Goal: Information Seeking & Learning: Find specific fact

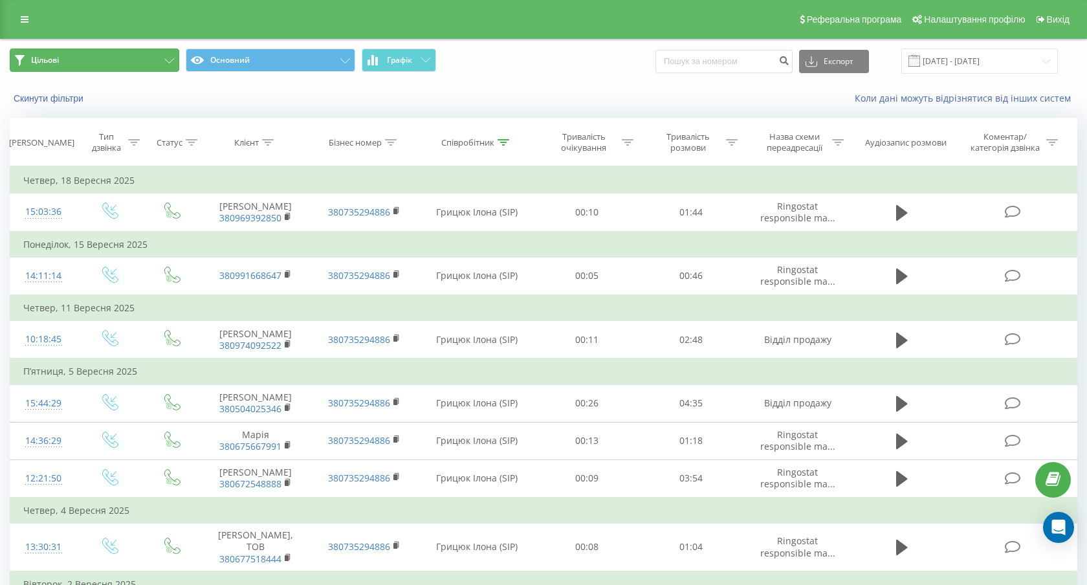
click at [166, 61] on icon at bounding box center [169, 60] width 10 height 5
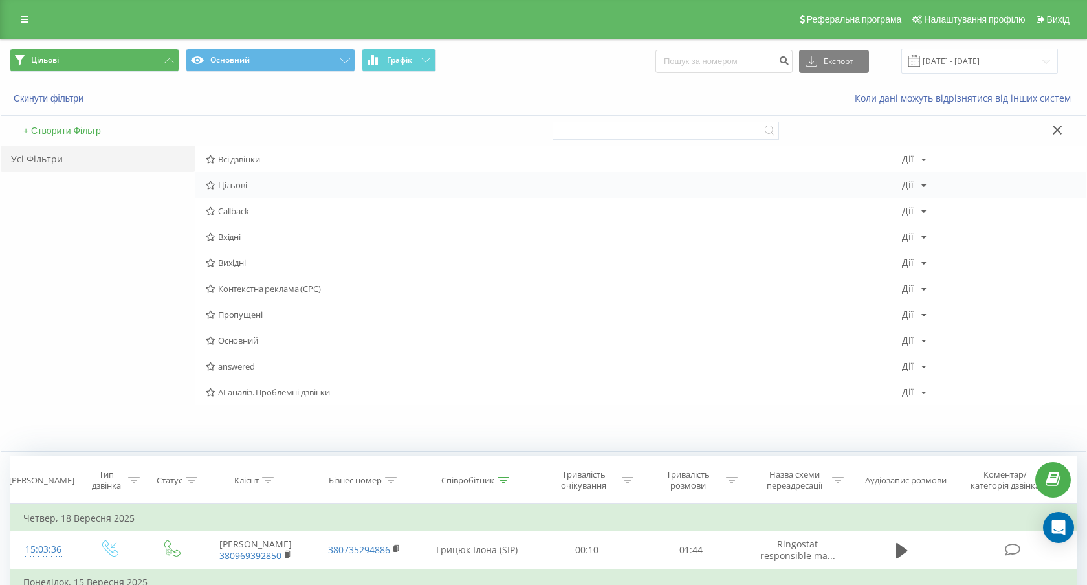
click at [214, 187] on icon at bounding box center [211, 185] width 10 height 8
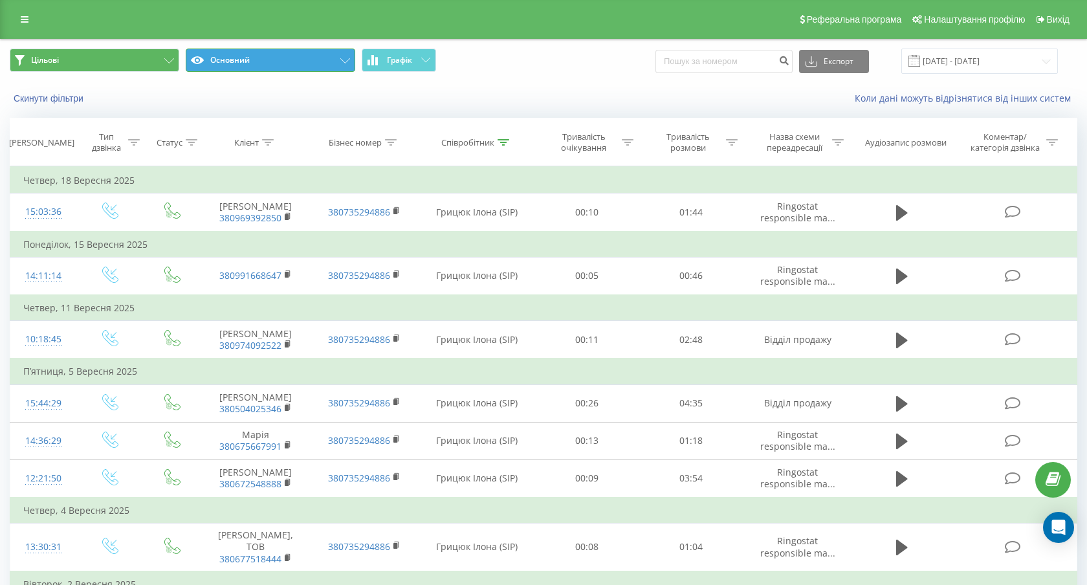
click at [340, 65] on button "Основний" at bounding box center [270, 60] width 169 height 23
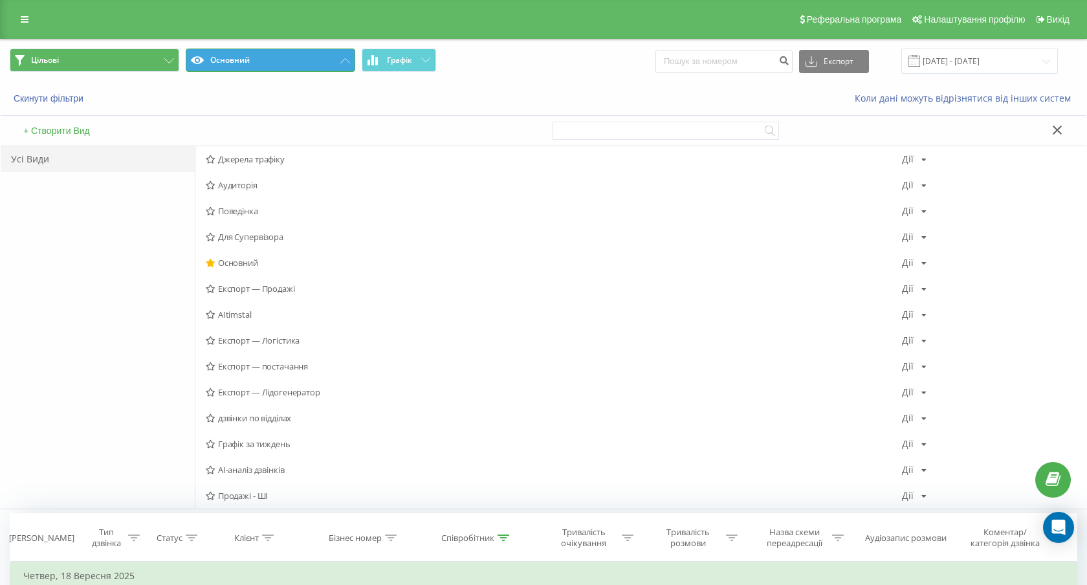
click at [340, 65] on button "Основний" at bounding box center [270, 60] width 169 height 23
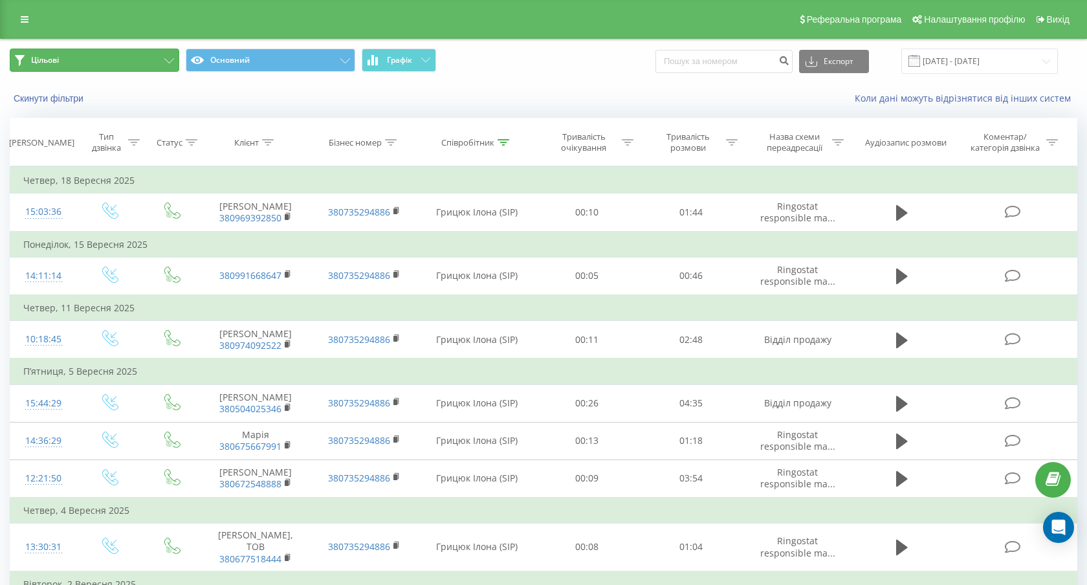
click at [164, 65] on button "Цільові" at bounding box center [94, 60] width 169 height 23
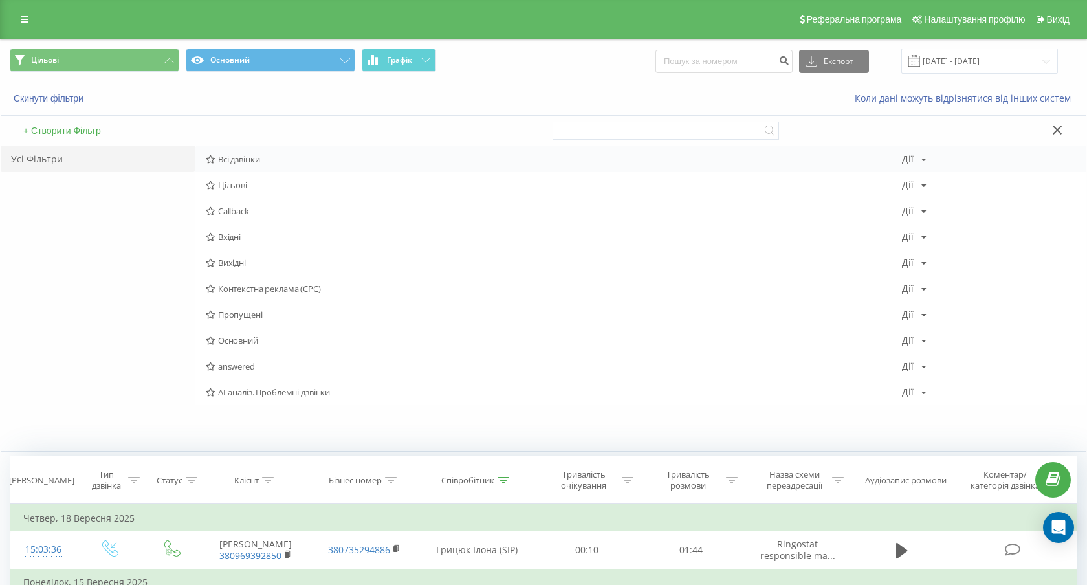
click at [217, 157] on span "Всі дзвінки" at bounding box center [554, 159] width 696 height 9
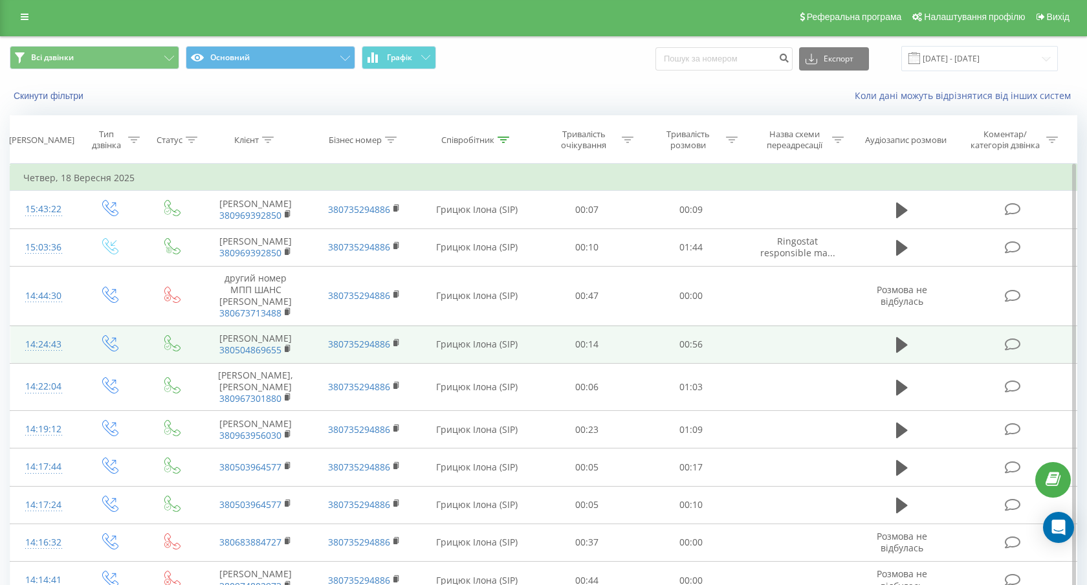
scroll to position [4, 0]
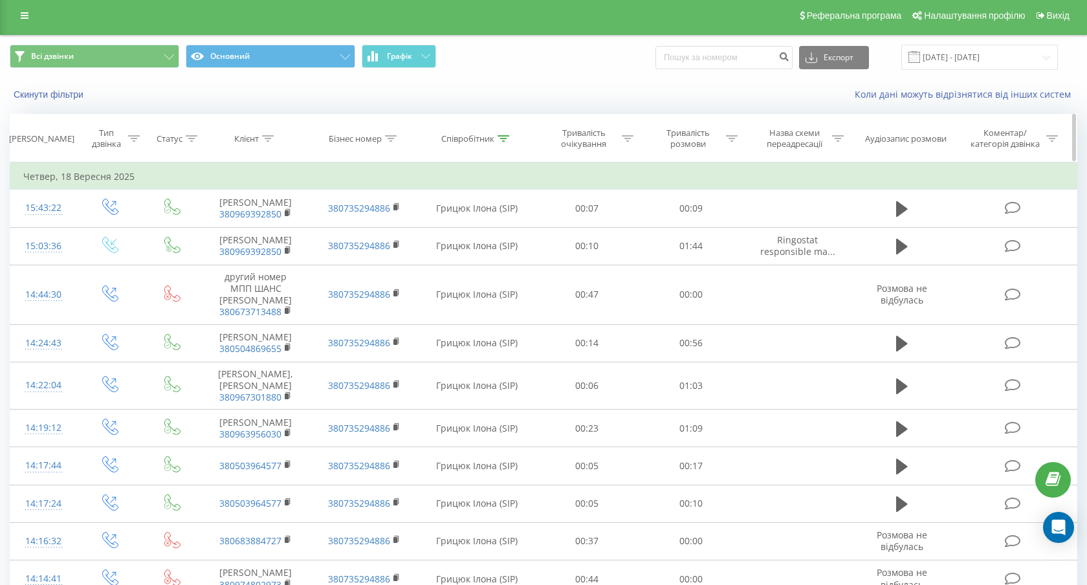
click at [499, 140] on icon at bounding box center [503, 138] width 12 height 6
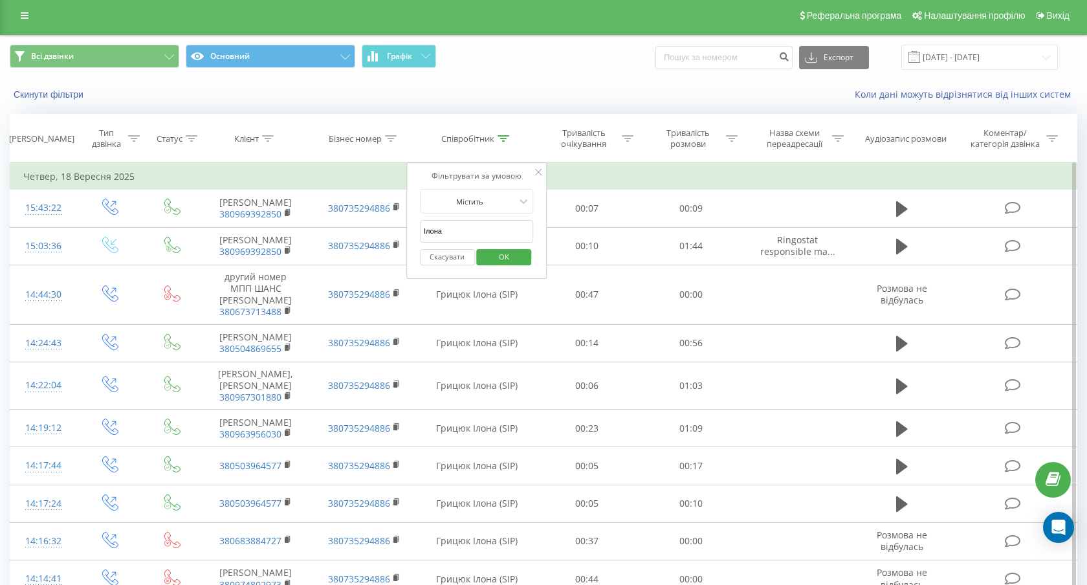
click at [482, 230] on input "Ілона" at bounding box center [477, 231] width 114 height 23
drag, startPoint x: 481, startPoint y: 230, endPoint x: 414, endPoint y: 230, distance: 67.3
click at [413, 230] on div "Фільтрувати за умовою Містить Ілона Скасувати OK" at bounding box center [476, 220] width 141 height 116
click at [440, 239] on input "text" at bounding box center [477, 231] width 114 height 23
type input "Бруцька"
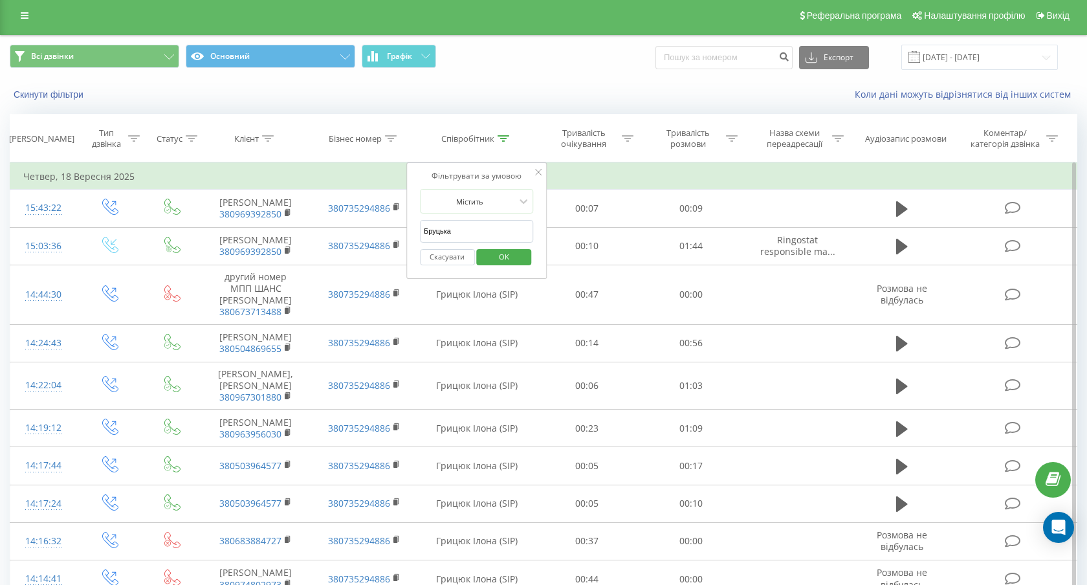
click at [501, 257] on span "OK" at bounding box center [504, 256] width 36 height 20
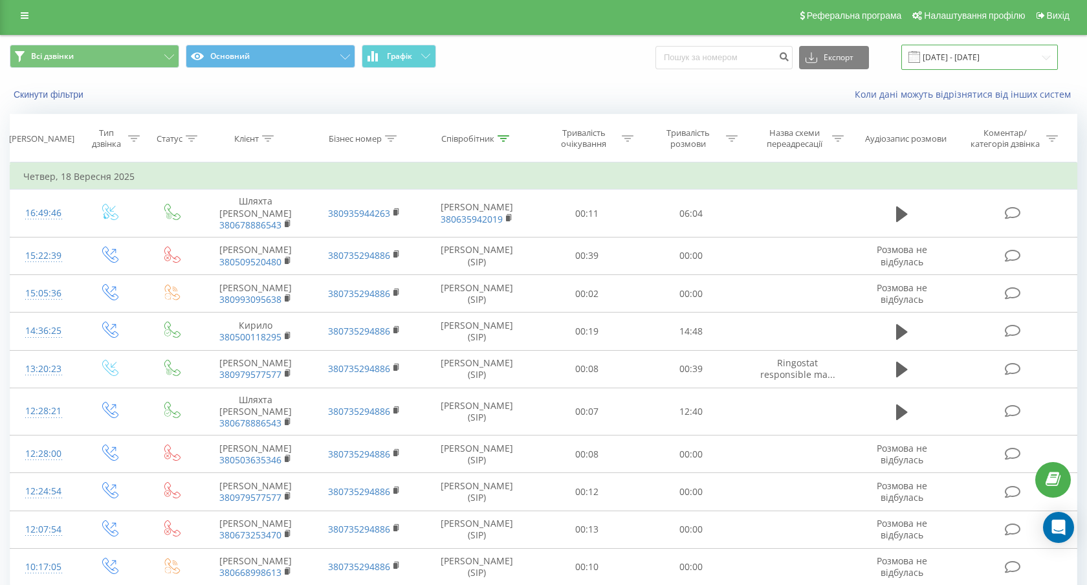
click at [995, 55] on input "18.08.2025 - 18.09.2025" at bounding box center [979, 57] width 157 height 25
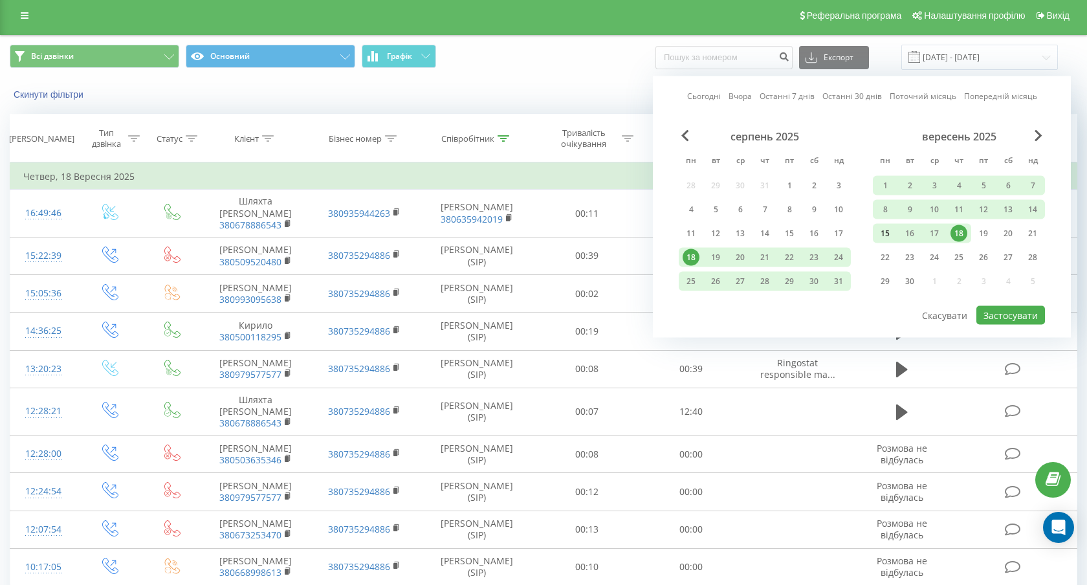
click at [887, 231] on div "15" at bounding box center [884, 233] width 17 height 17
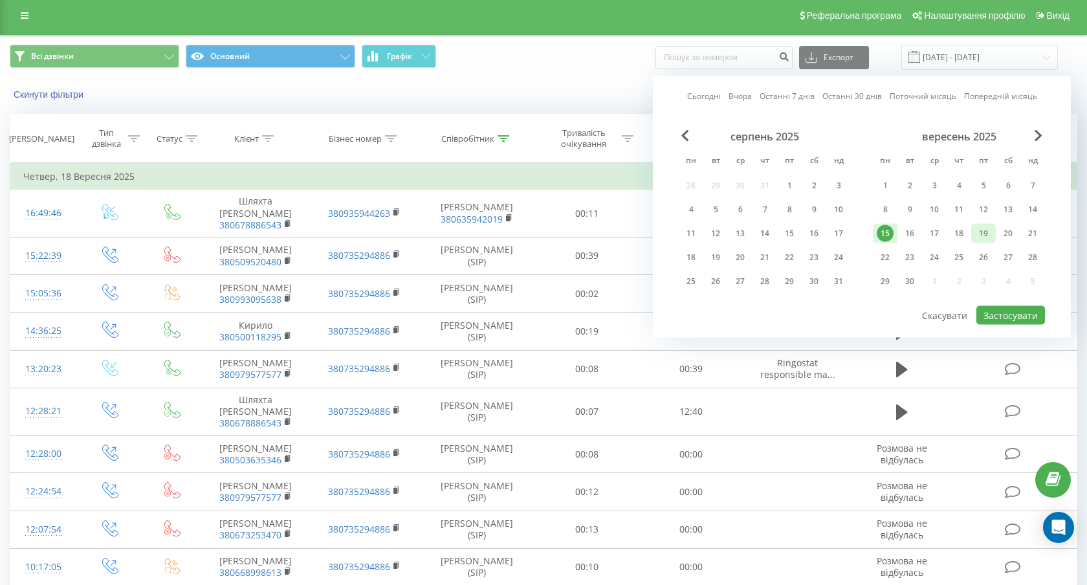
click at [988, 232] on div "19" at bounding box center [983, 233] width 17 height 17
click at [1005, 321] on button "Застосувати" at bounding box center [1010, 315] width 69 height 19
type input "15.09.2025 - 19.09.2025"
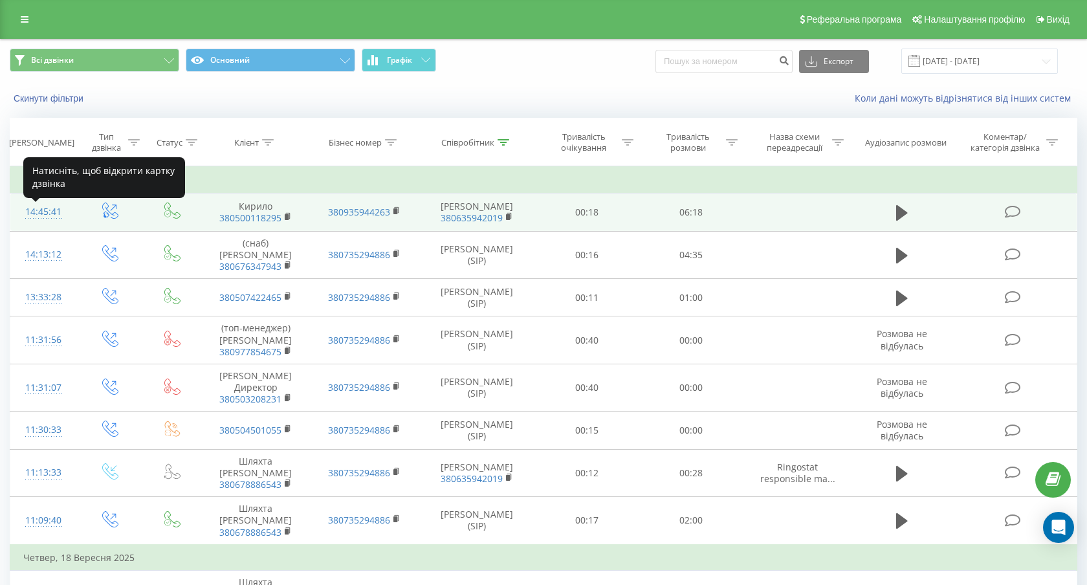
click at [44, 219] on div "14:45:41" at bounding box center [43, 211] width 41 height 25
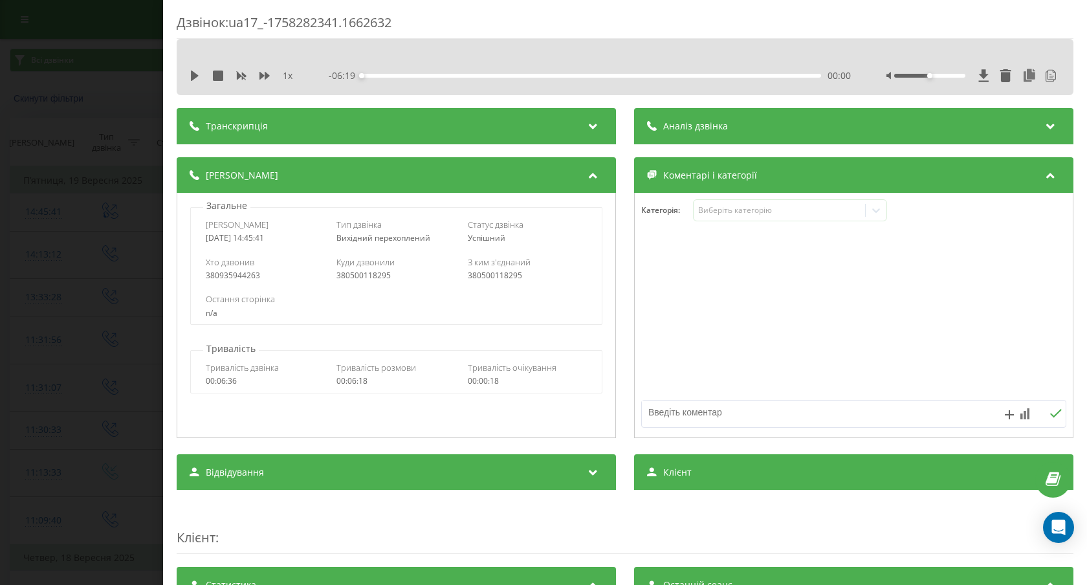
click at [421, 128] on div "Транскрипція" at bounding box center [396, 126] width 439 height 36
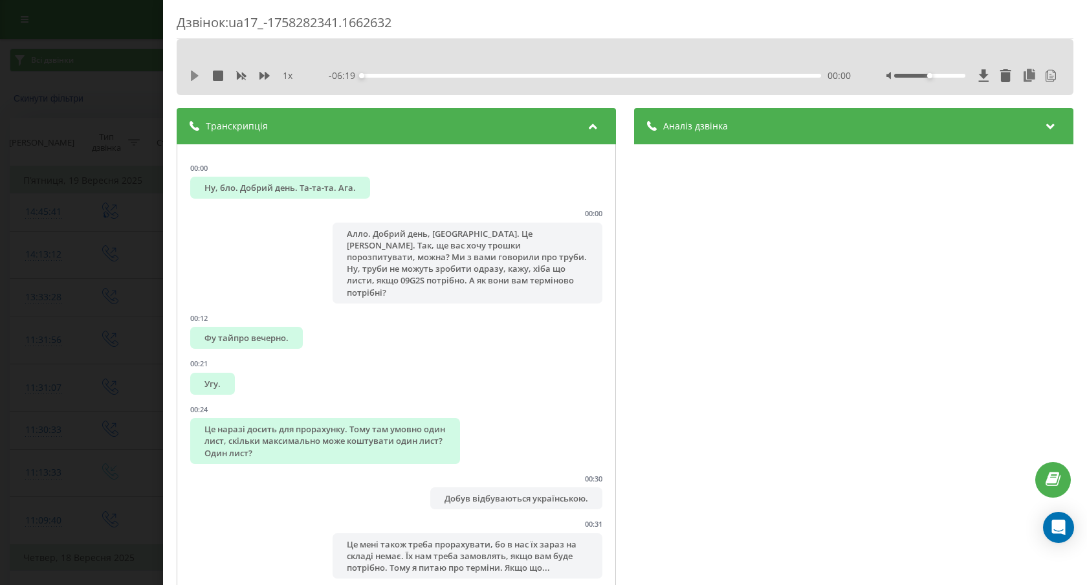
click at [191, 76] on icon at bounding box center [195, 76] width 8 height 10
click at [102, 222] on div "Дзвінок : ua17_-1758282341.1662632 Добро пісня. 1 x - 03:36 02:42 02:42 Транскр…" at bounding box center [543, 292] width 1087 height 585
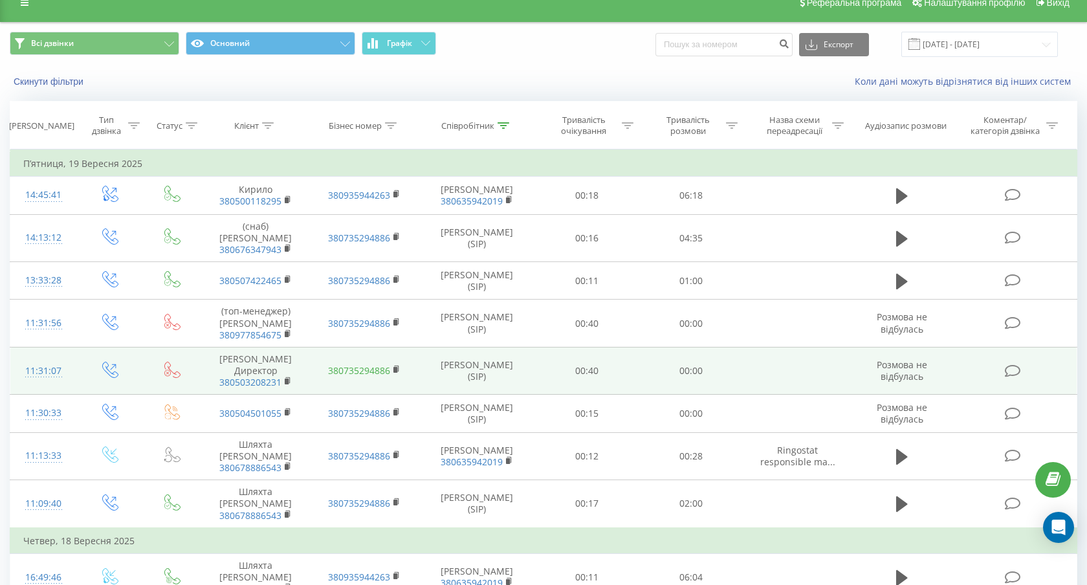
scroll to position [16, 0]
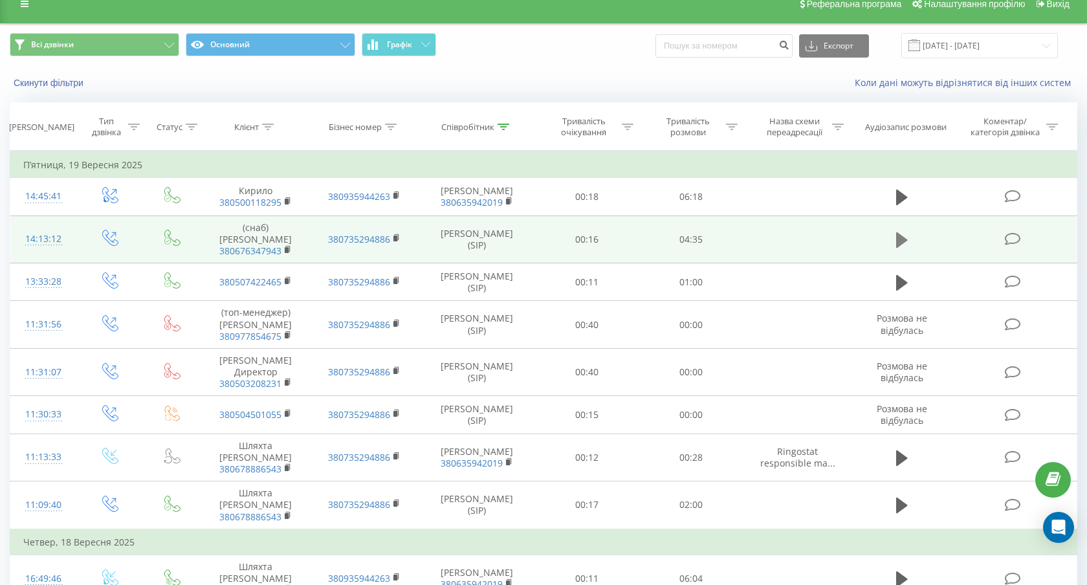
click at [898, 249] on icon at bounding box center [902, 240] width 12 height 18
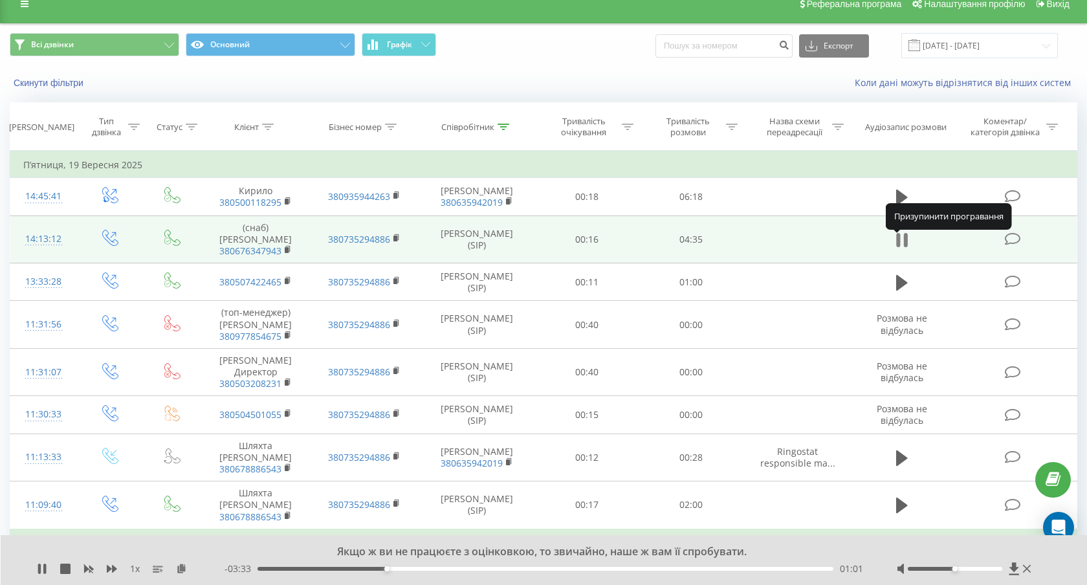
click at [901, 246] on icon at bounding box center [902, 240] width 12 height 18
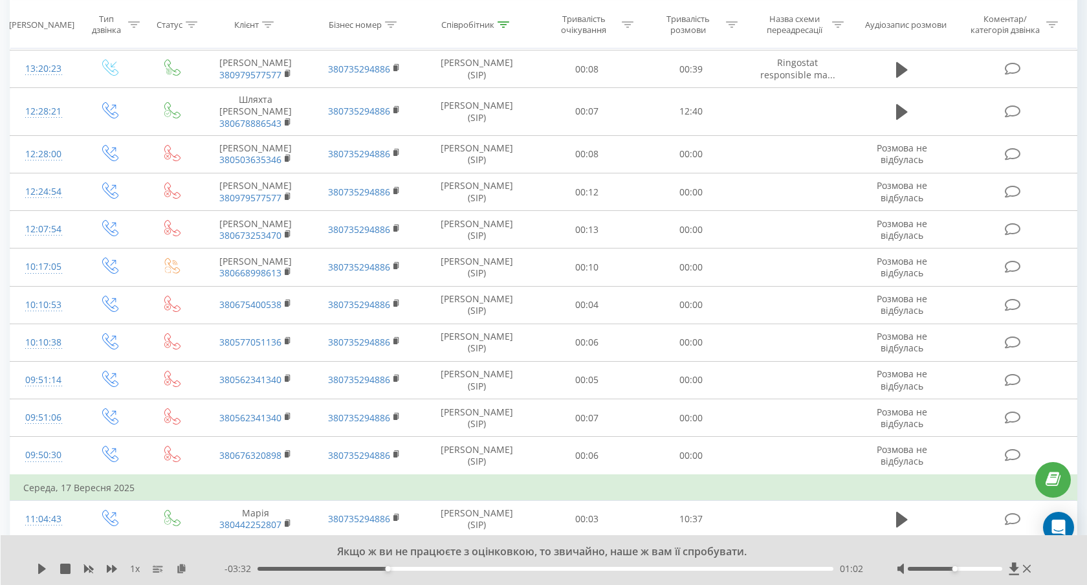
scroll to position [820, 0]
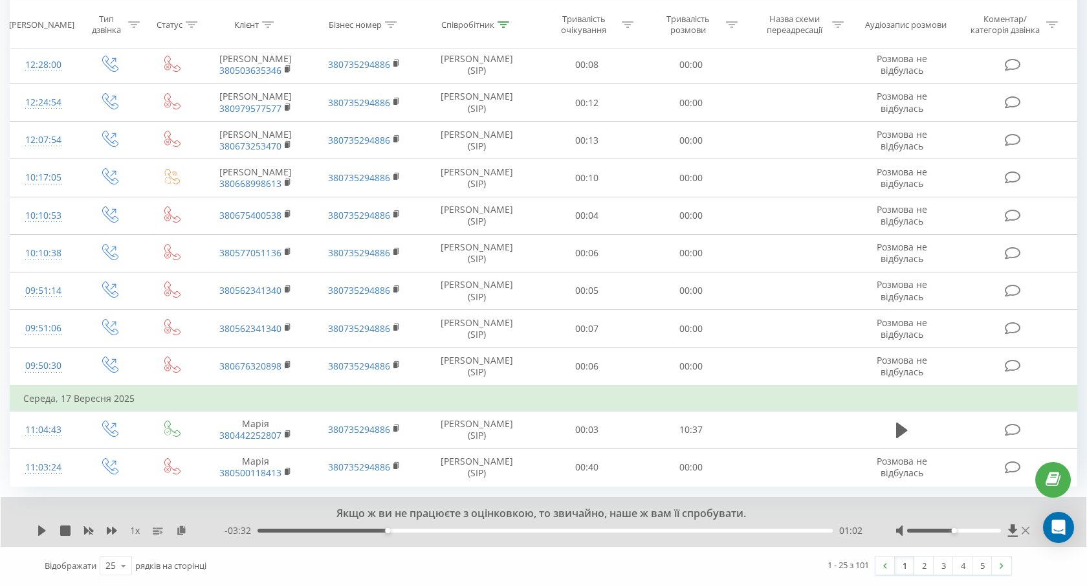
click at [1024, 531] on icon at bounding box center [1025, 531] width 8 height 8
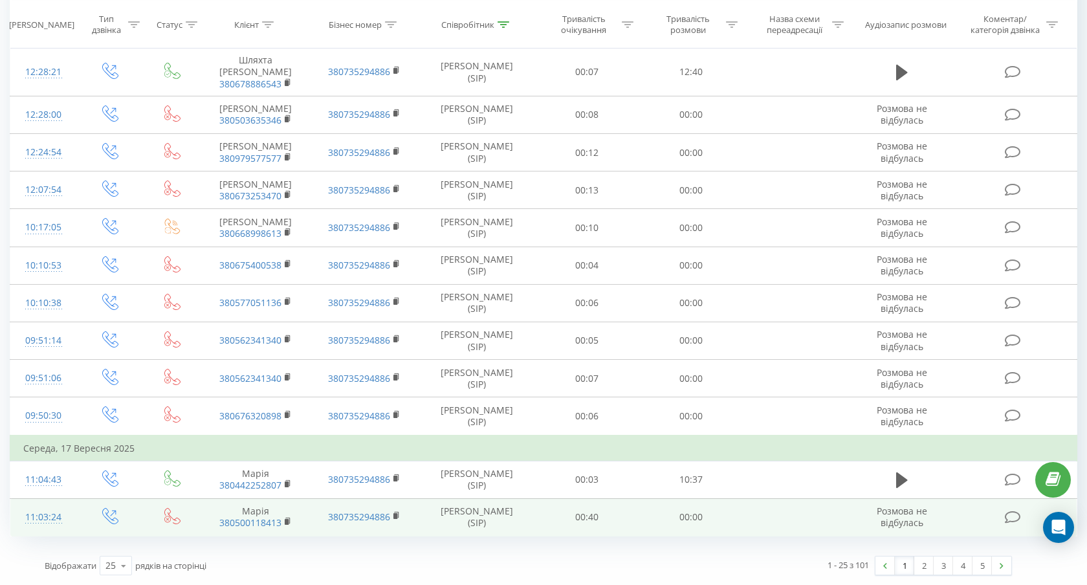
scroll to position [770, 0]
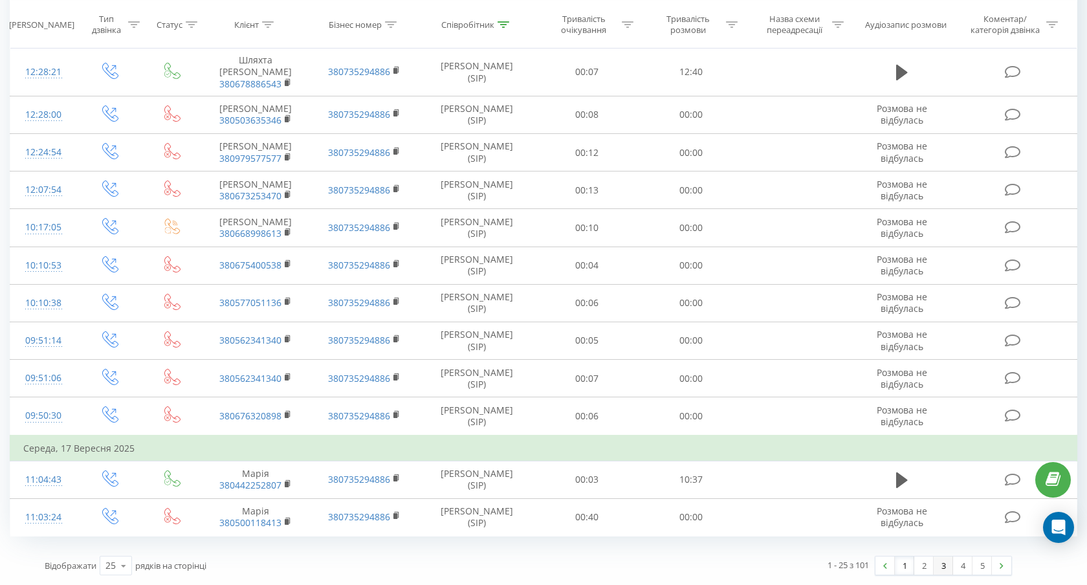
click at [942, 567] on link "3" at bounding box center [942, 565] width 19 height 18
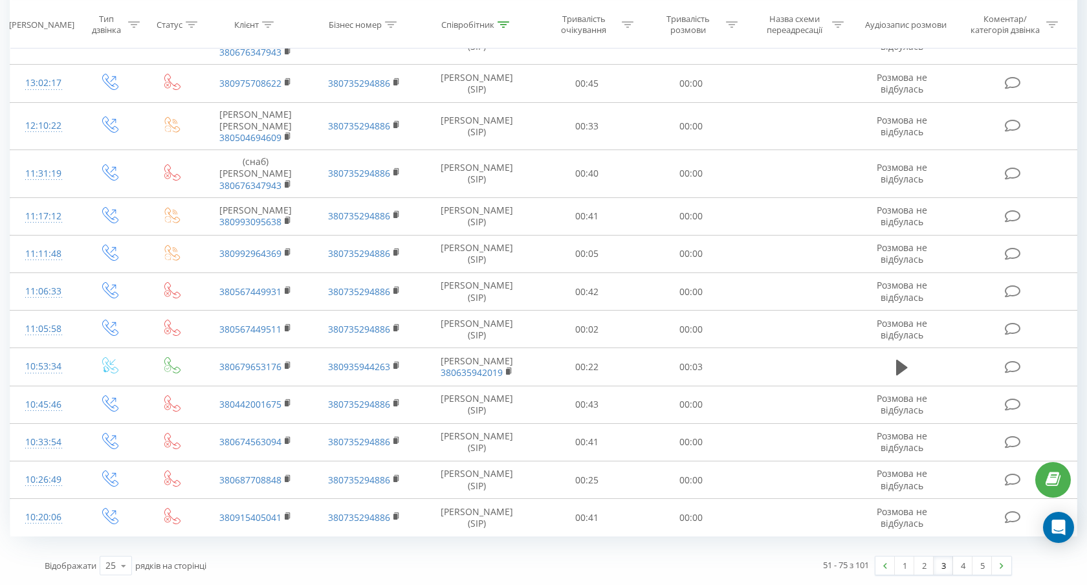
scroll to position [676, 0]
click at [962, 567] on link "4" at bounding box center [962, 565] width 19 height 18
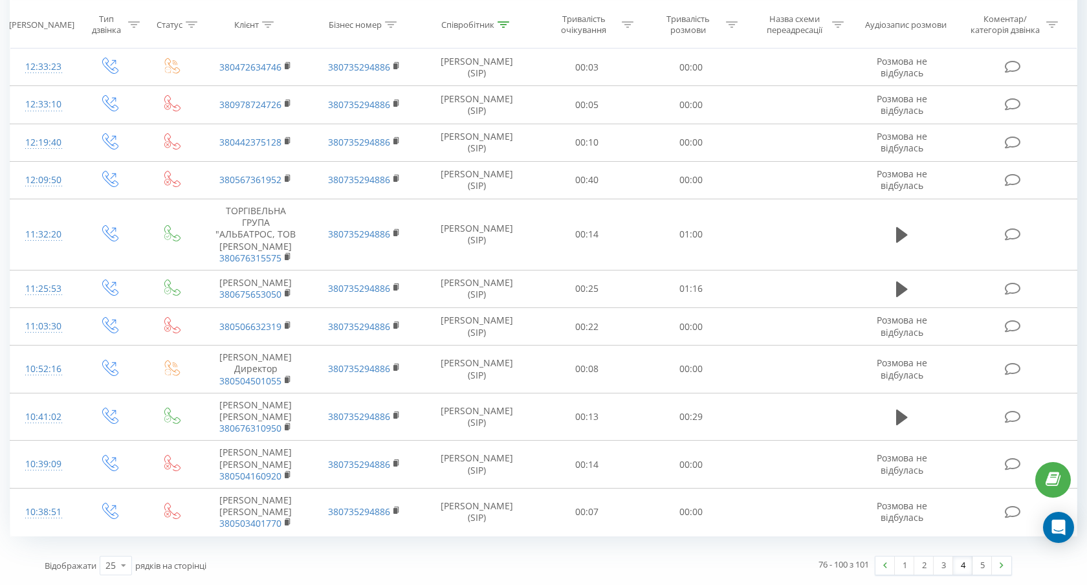
scroll to position [728, 0]
click at [984, 566] on link "5" at bounding box center [981, 565] width 19 height 18
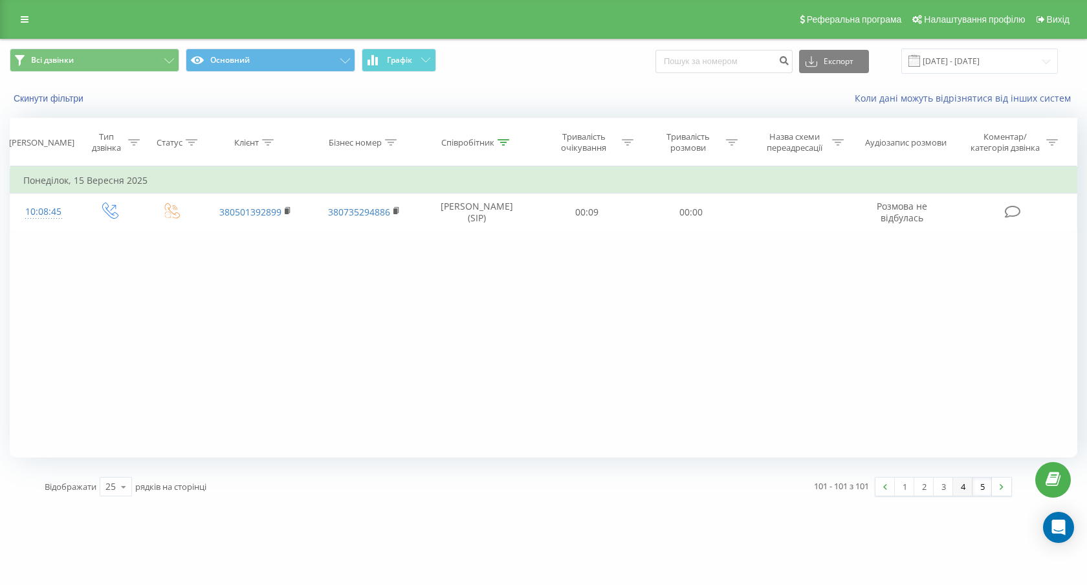
click at [962, 492] on link "4" at bounding box center [962, 486] width 19 height 18
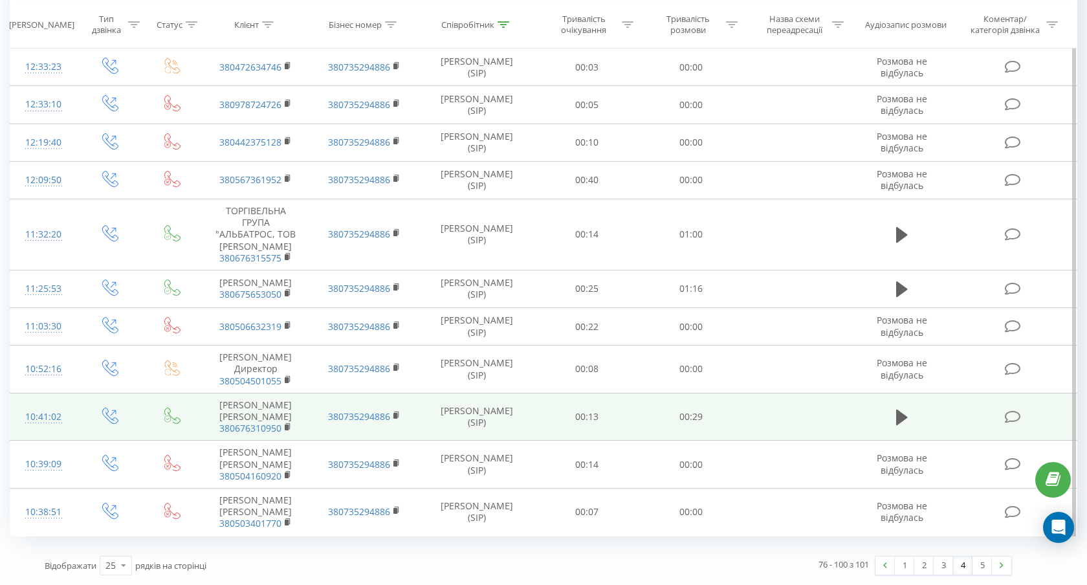
scroll to position [689, 0]
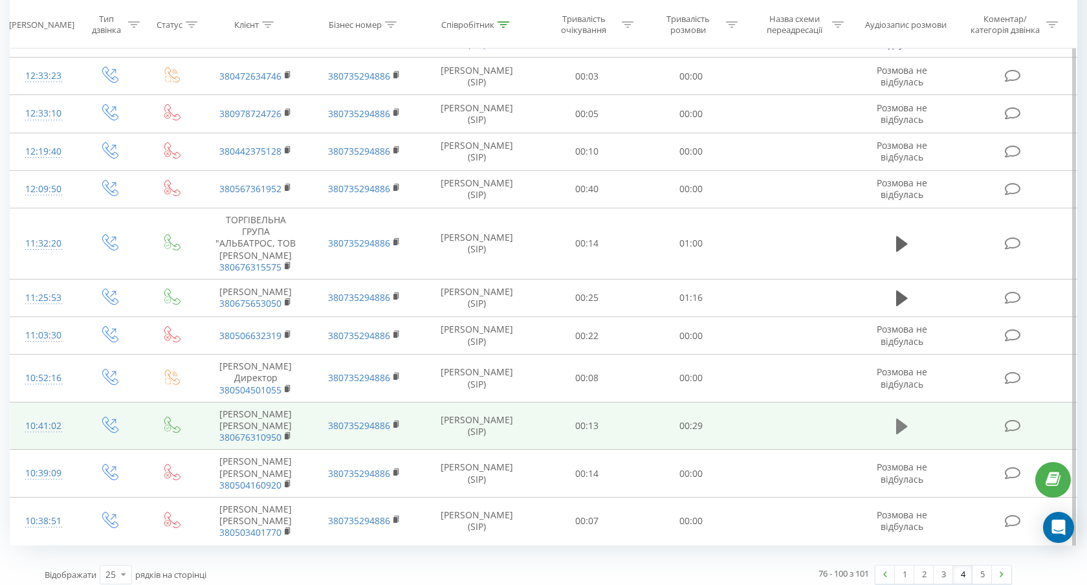
click at [898, 434] on icon at bounding box center [902, 426] width 12 height 16
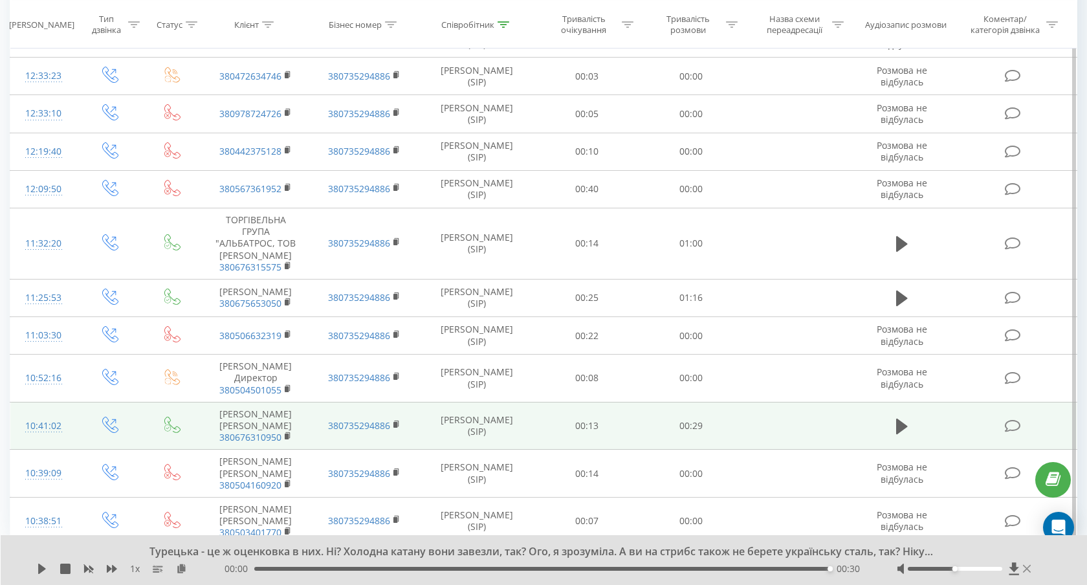
click at [1023, 570] on icon at bounding box center [1027, 568] width 8 height 10
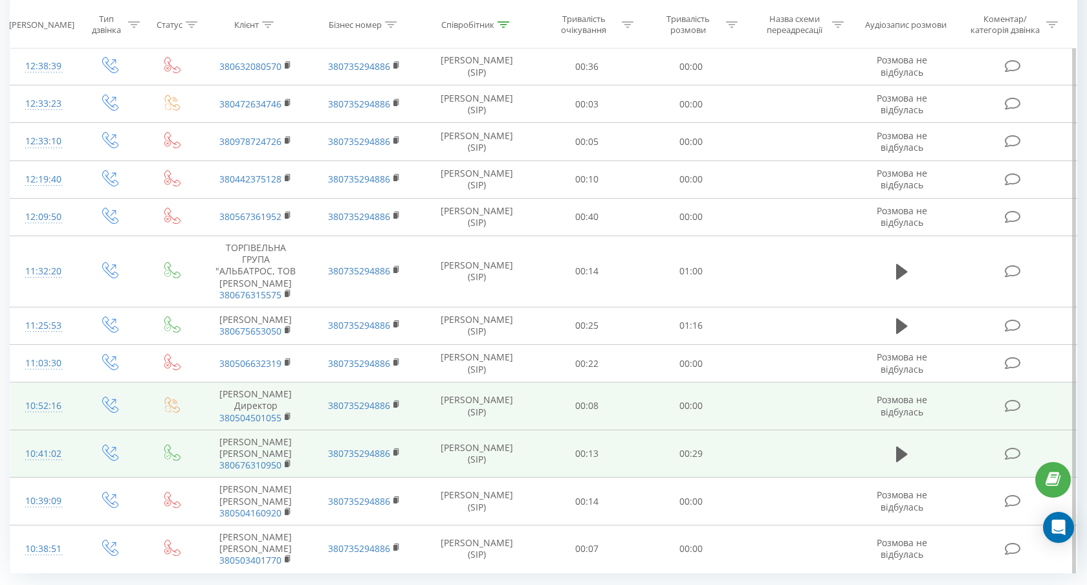
scroll to position [639, 0]
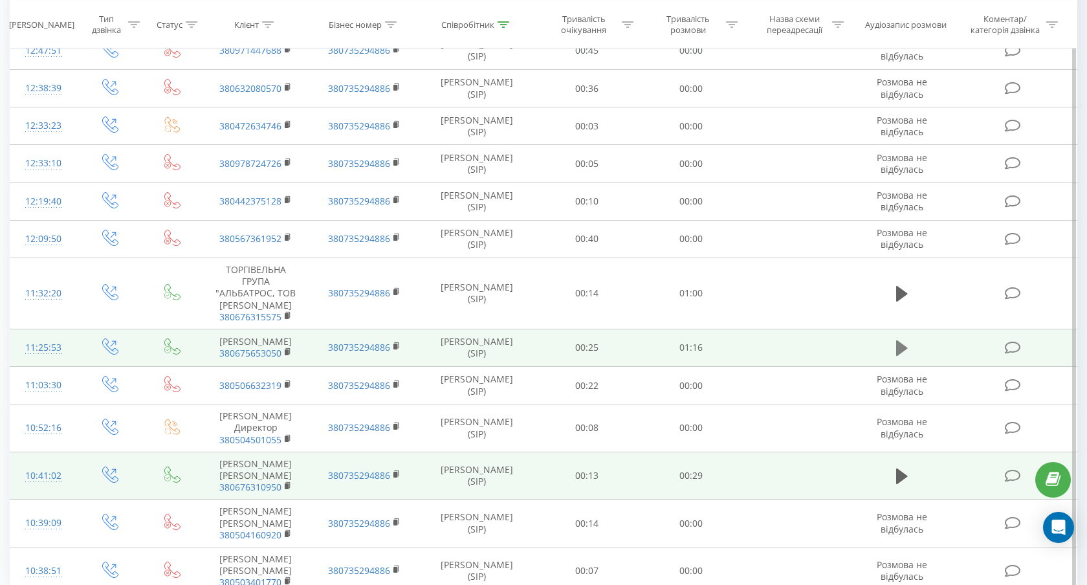
click at [905, 357] on icon at bounding box center [902, 348] width 12 height 18
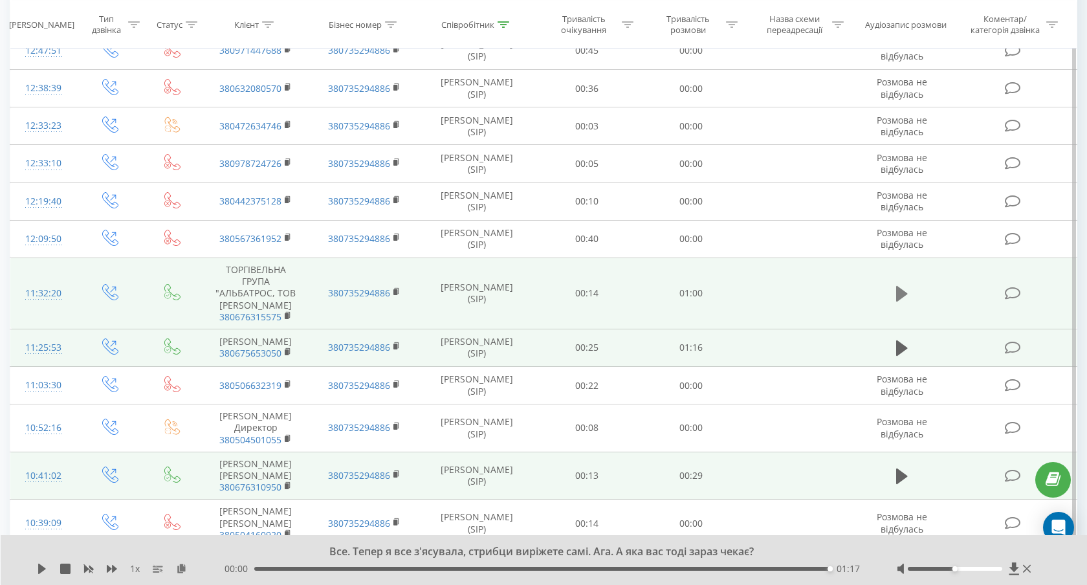
click at [896, 301] on icon at bounding box center [902, 294] width 12 height 16
click at [46, 306] on div "11:32:20" at bounding box center [43, 293] width 41 height 25
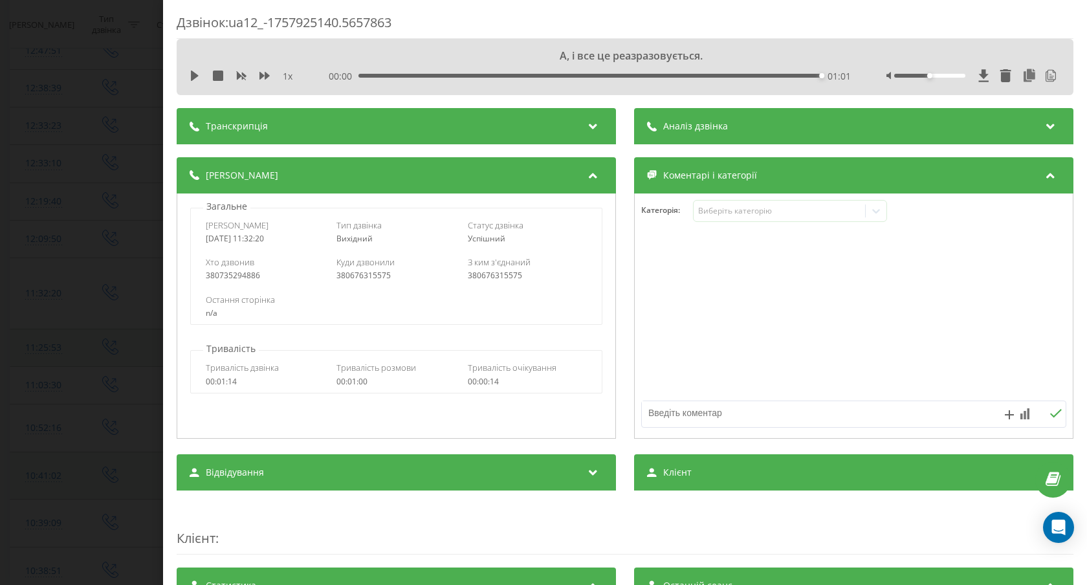
click at [475, 130] on div "Транскрипція" at bounding box center [396, 126] width 439 height 36
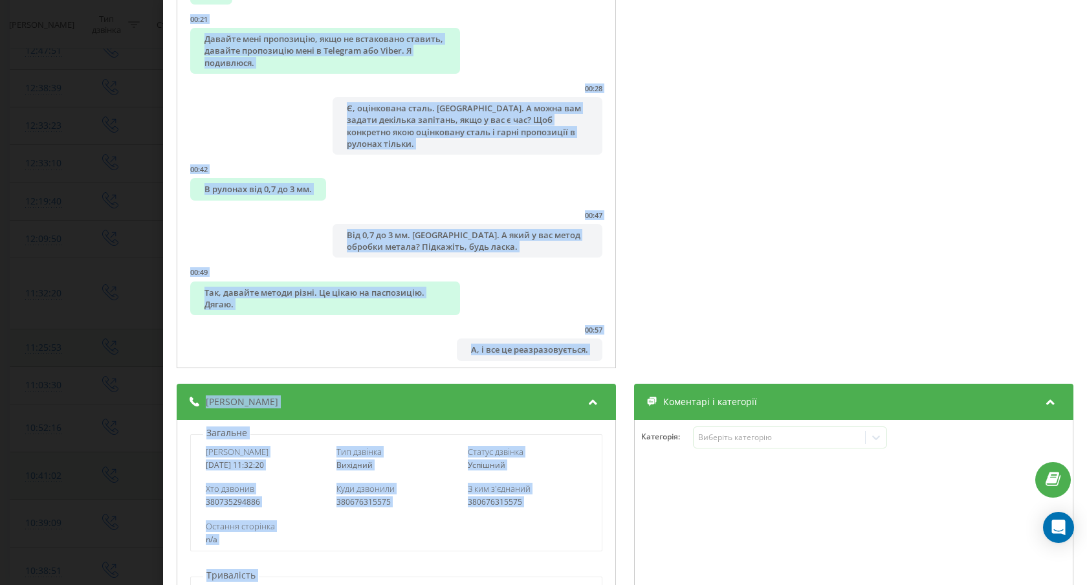
scroll to position [286, 0]
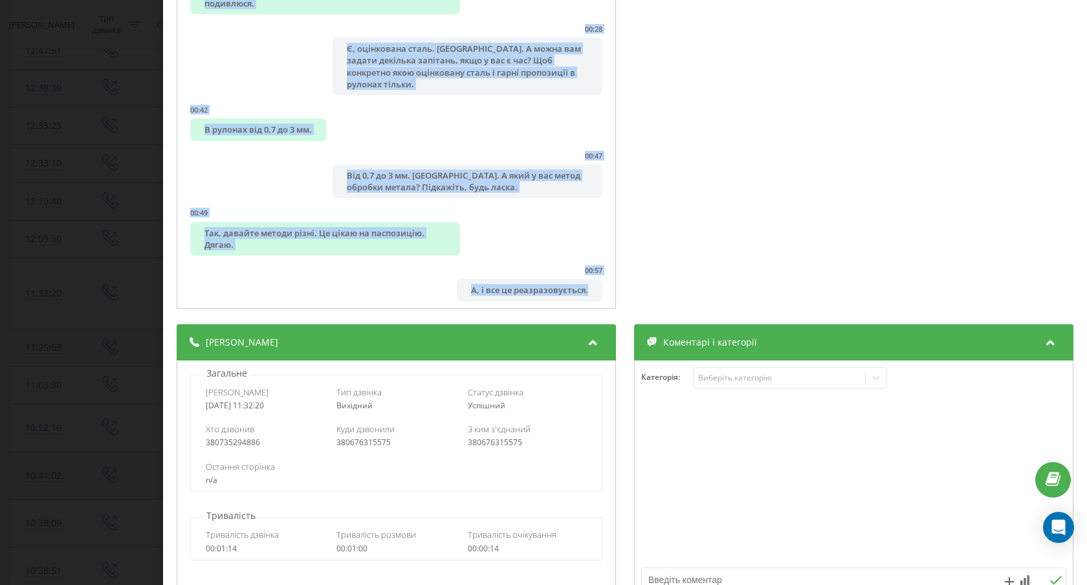
drag, startPoint x: 185, startPoint y: 157, endPoint x: 603, endPoint y: 294, distance: 439.8
click at [603, 294] on div "00:00 Алло. 00:00 Алло, доброго дня. Григорій? Мені ваш номер телефону дав Серг…" at bounding box center [396, 83] width 439 height 450
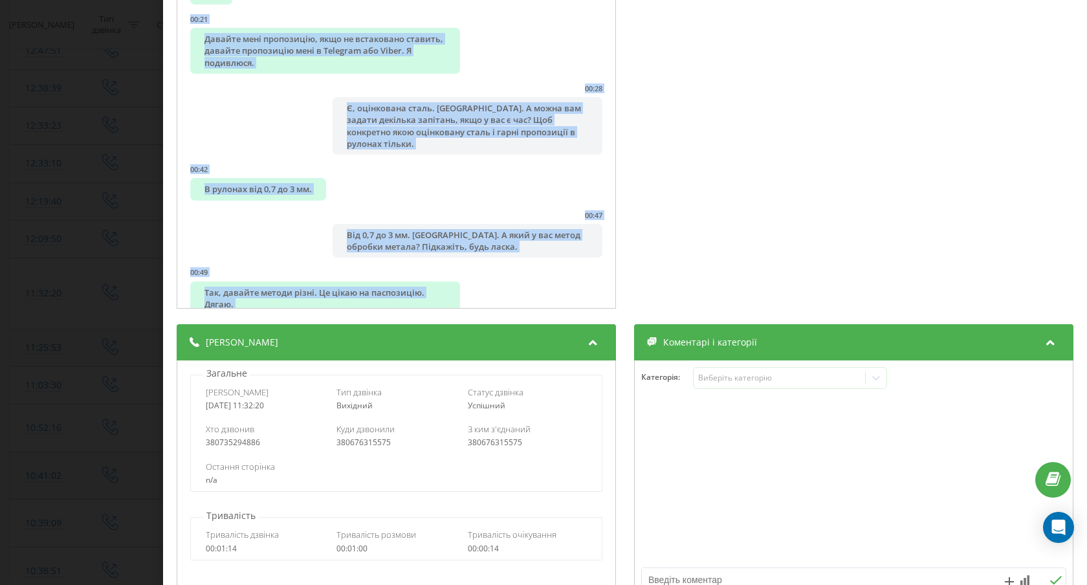
scroll to position [130, 0]
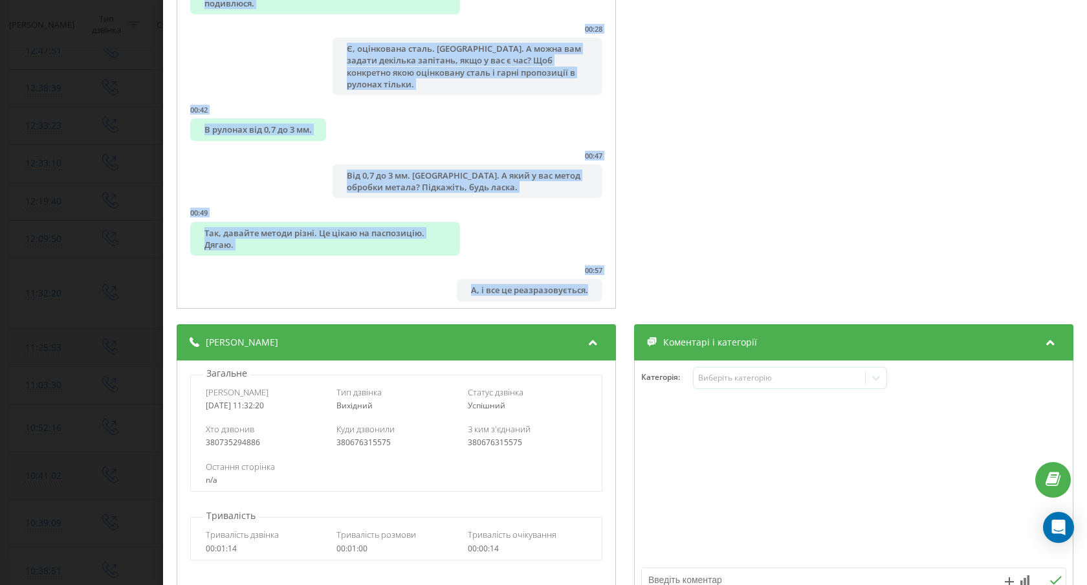
copy ul "00:00 Алло. 00:00 Алло, доброго дня. Григорій? Мені ваш номер телефону дав Серг…"
